Goal: Information Seeking & Learning: Learn about a topic

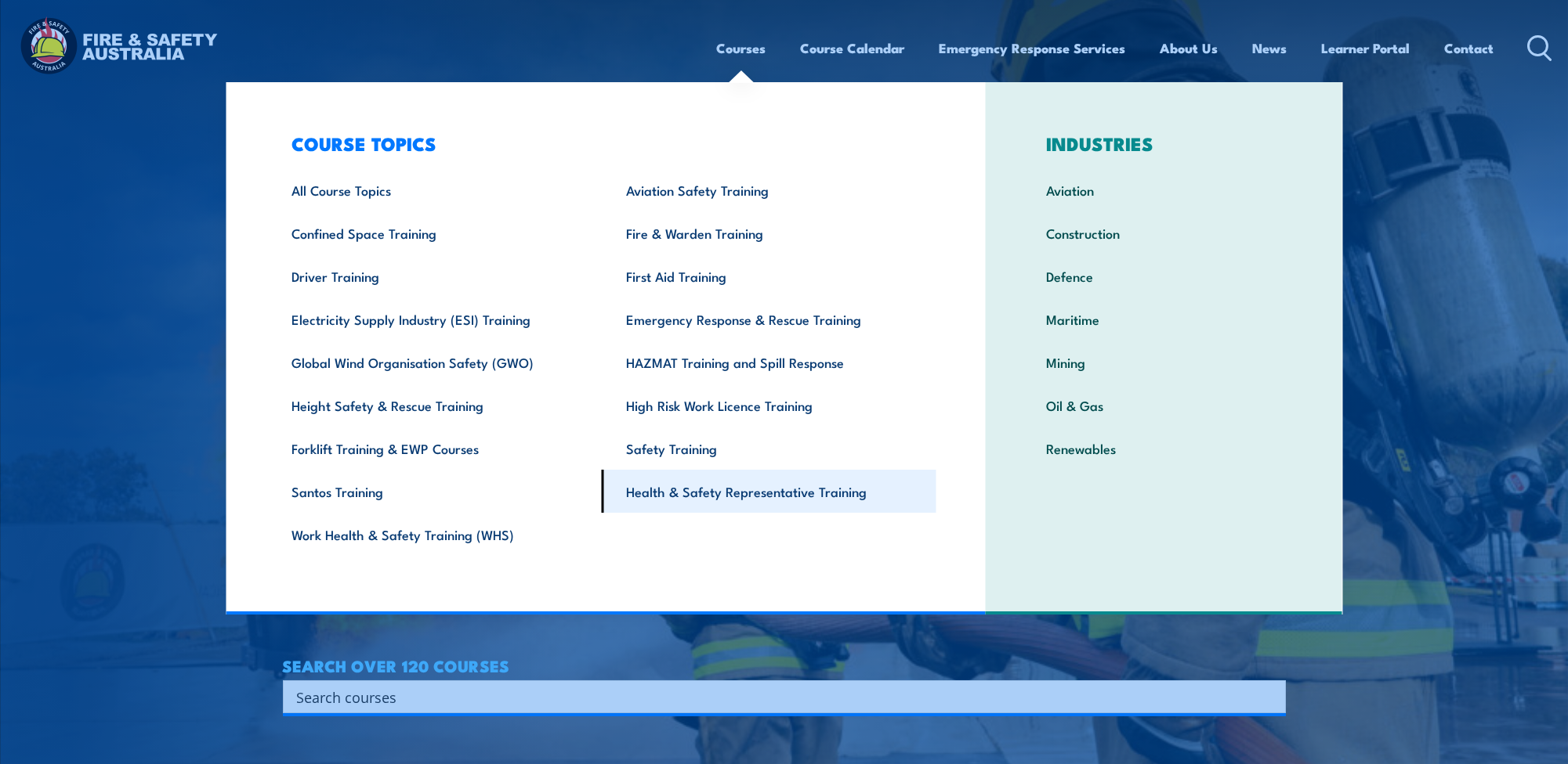
click at [763, 493] on link "Health & Safety Representative Training" at bounding box center [769, 491] width 335 height 43
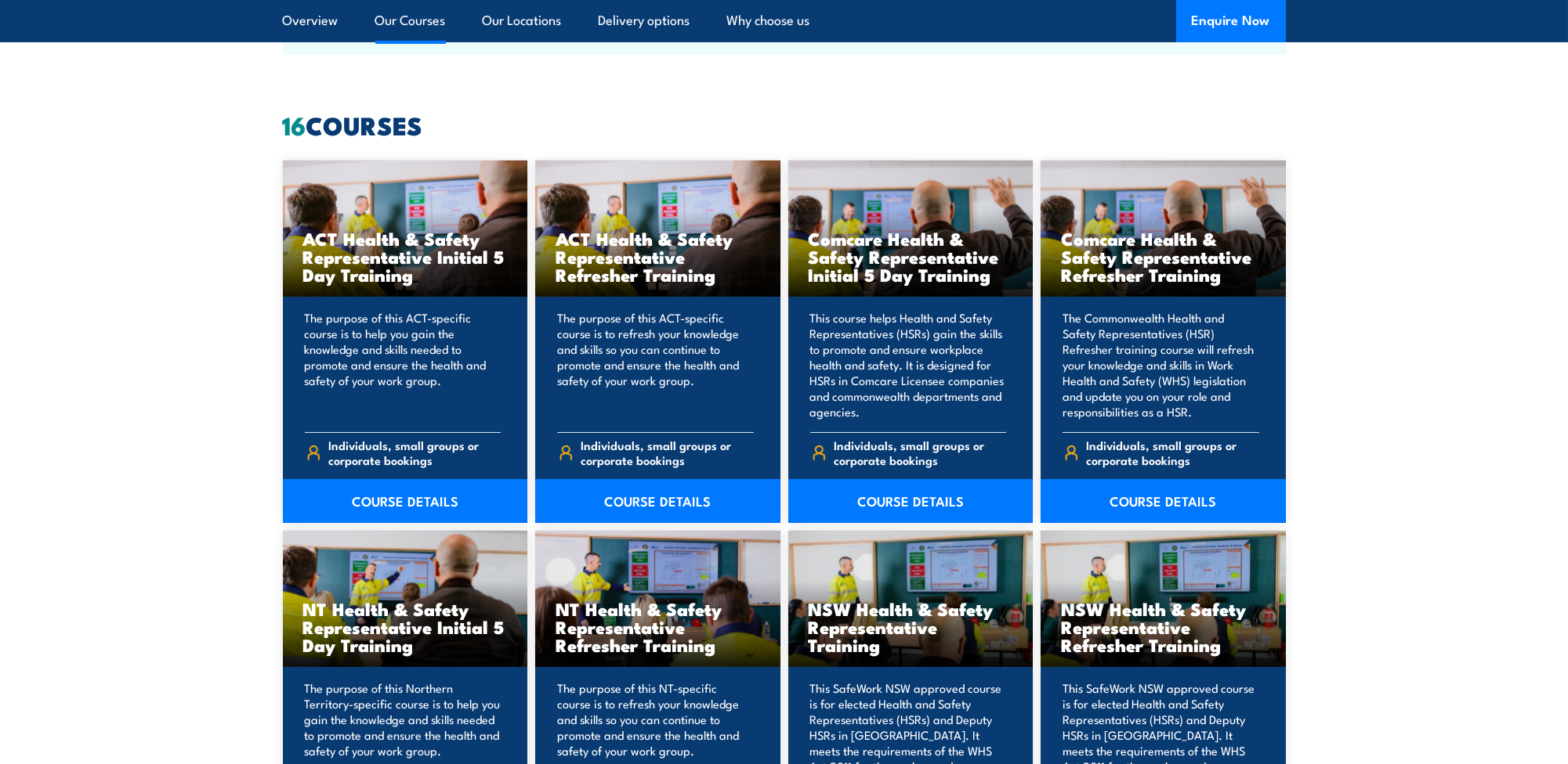
scroll to position [1175, 0]
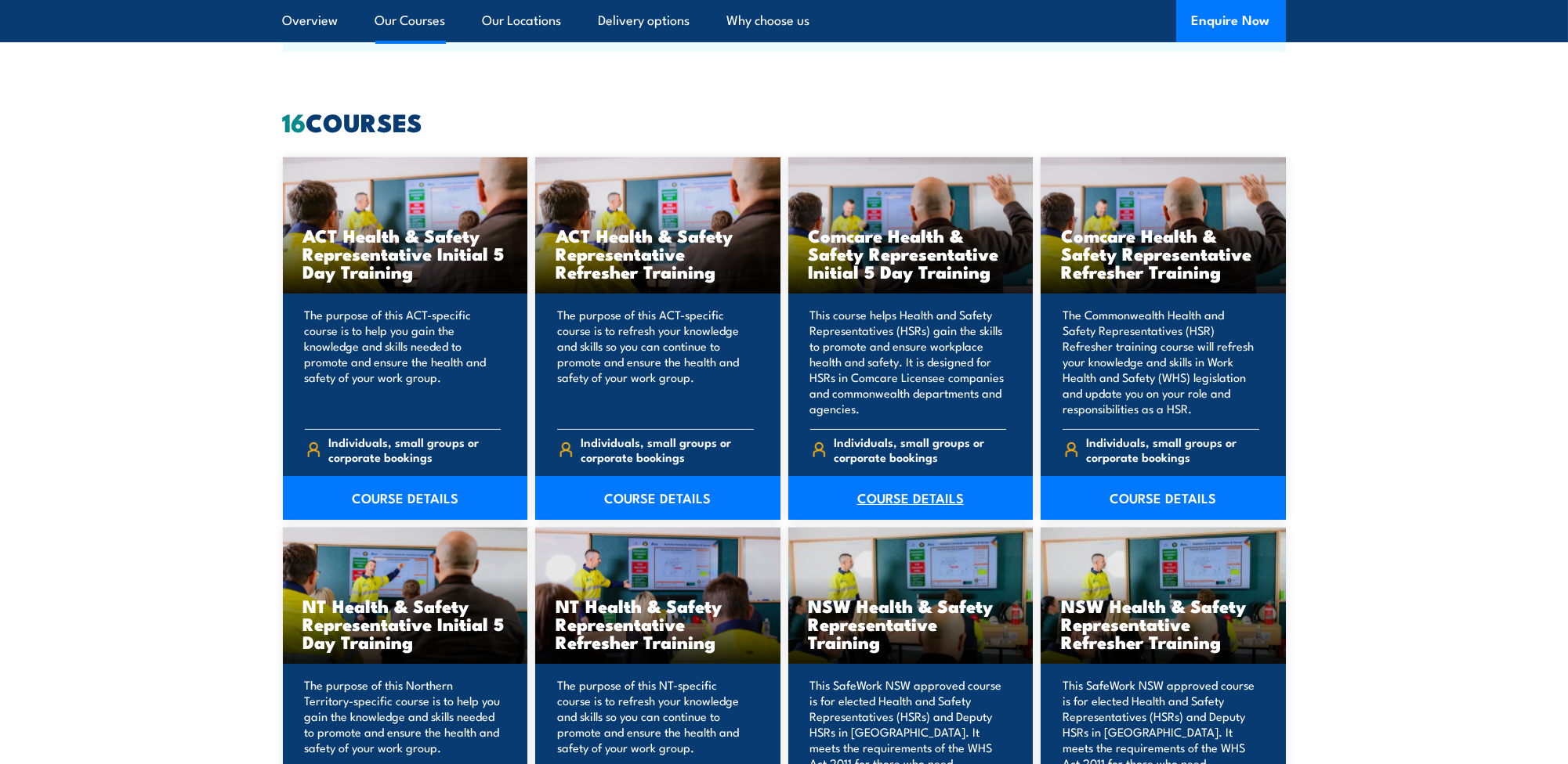
click at [913, 499] on link "COURSE DETAILS" at bounding box center [910, 498] width 246 height 44
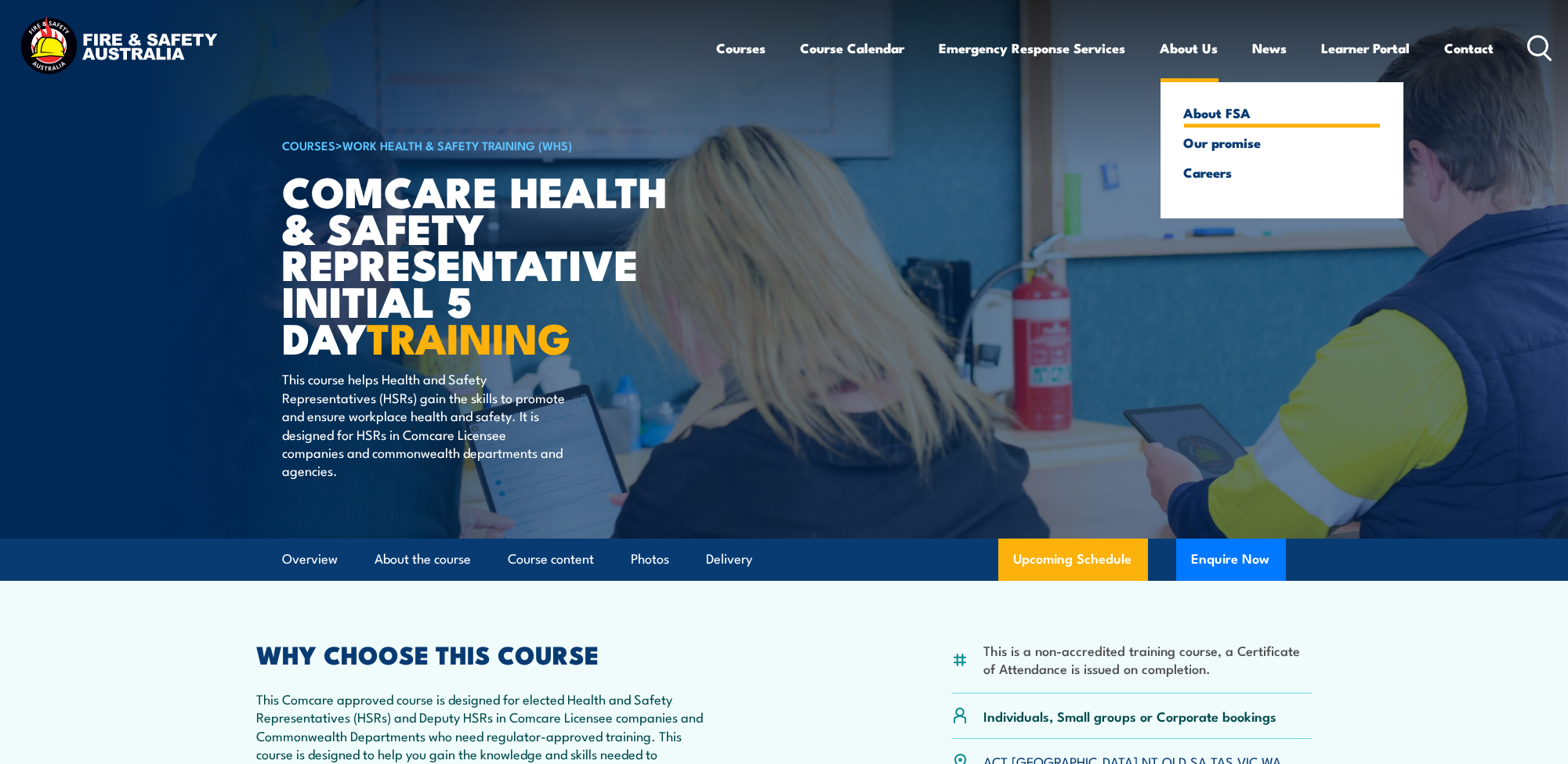
click at [1201, 112] on link "About FSA" at bounding box center [1282, 112] width 196 height 14
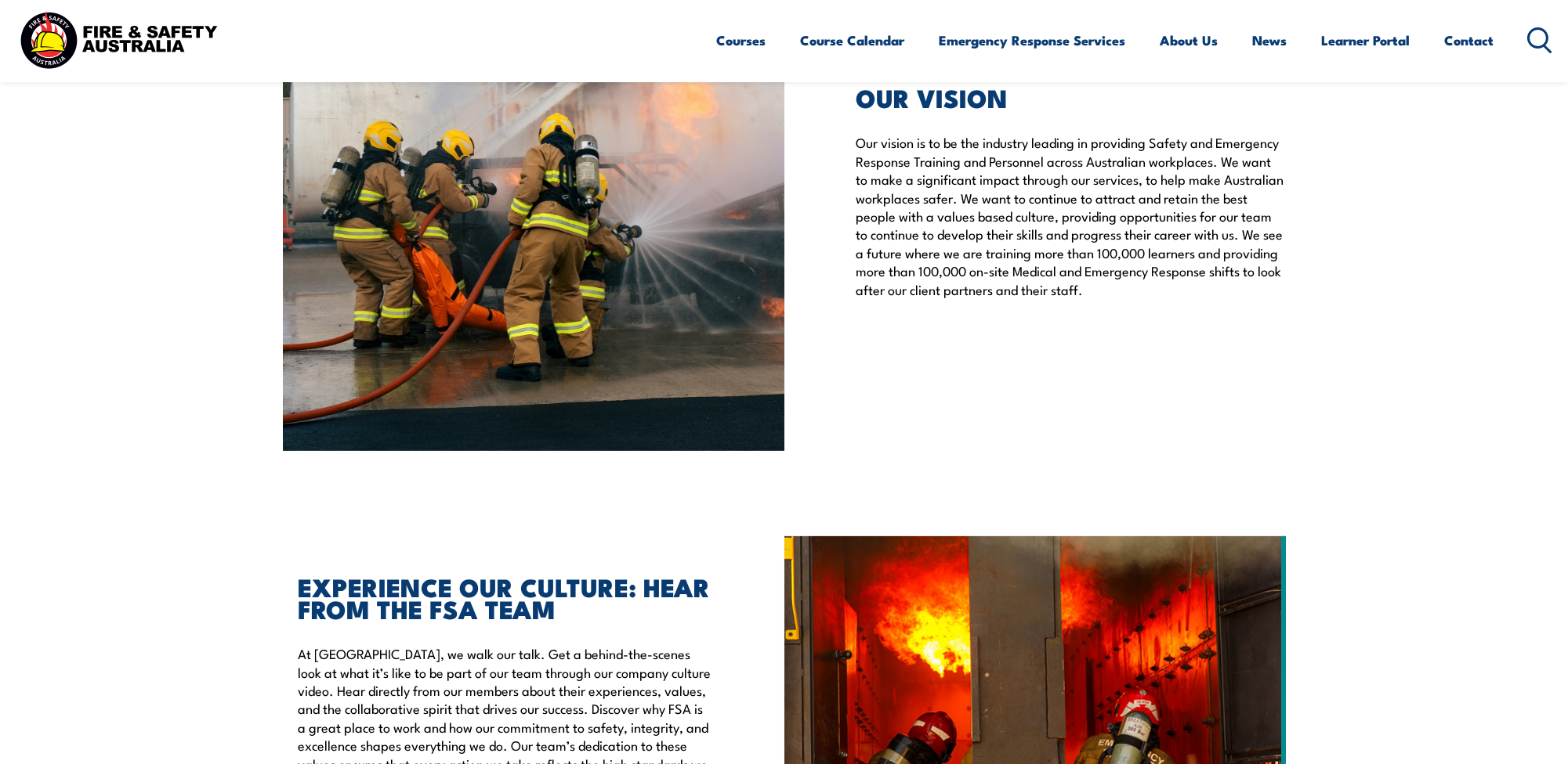
scroll to position [3916, 0]
